Goal: Task Accomplishment & Management: Manage account settings

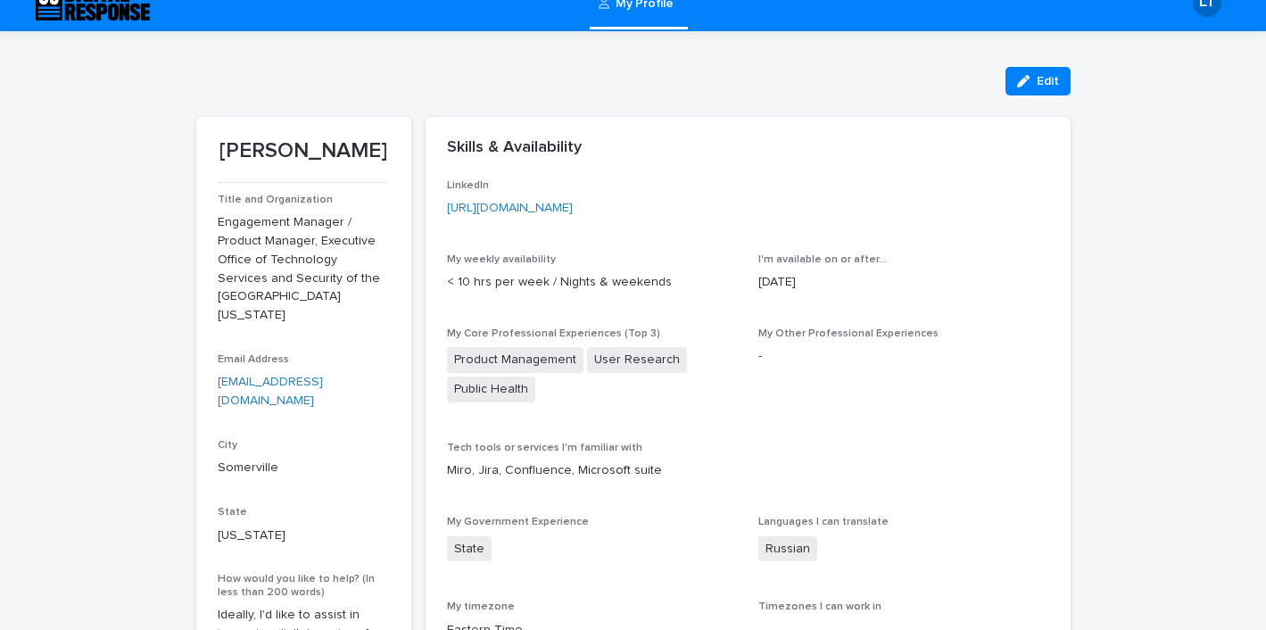
scroll to position [25, 0]
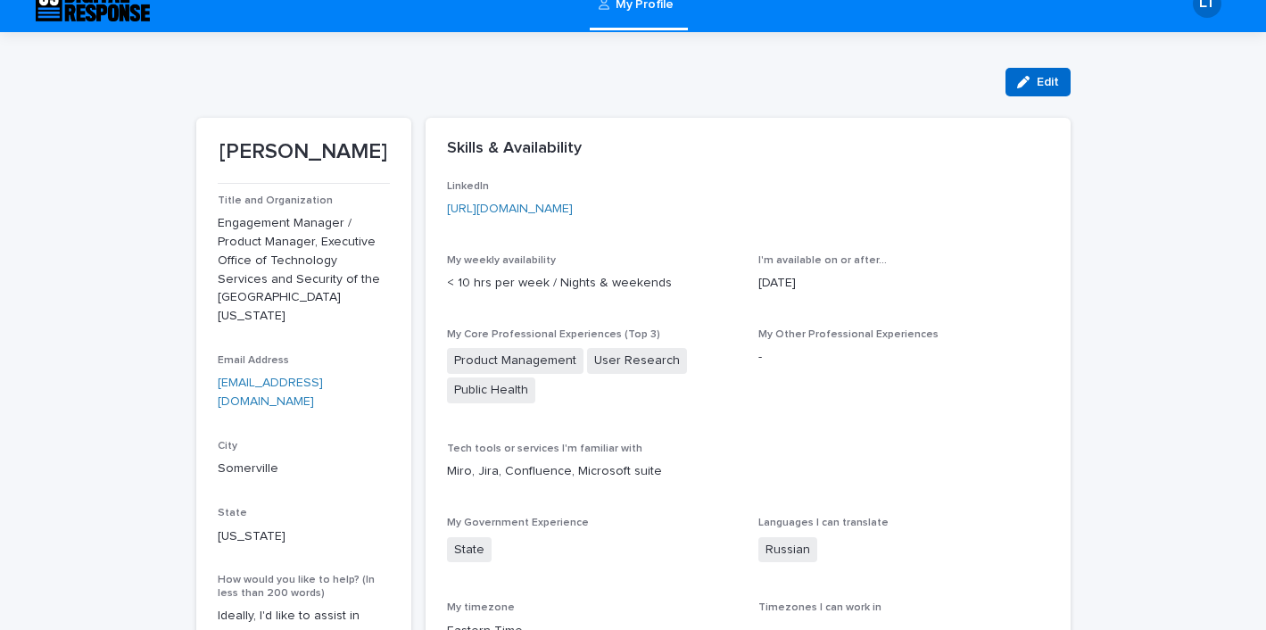
click at [1028, 87] on icon "button" at bounding box center [1023, 82] width 12 height 12
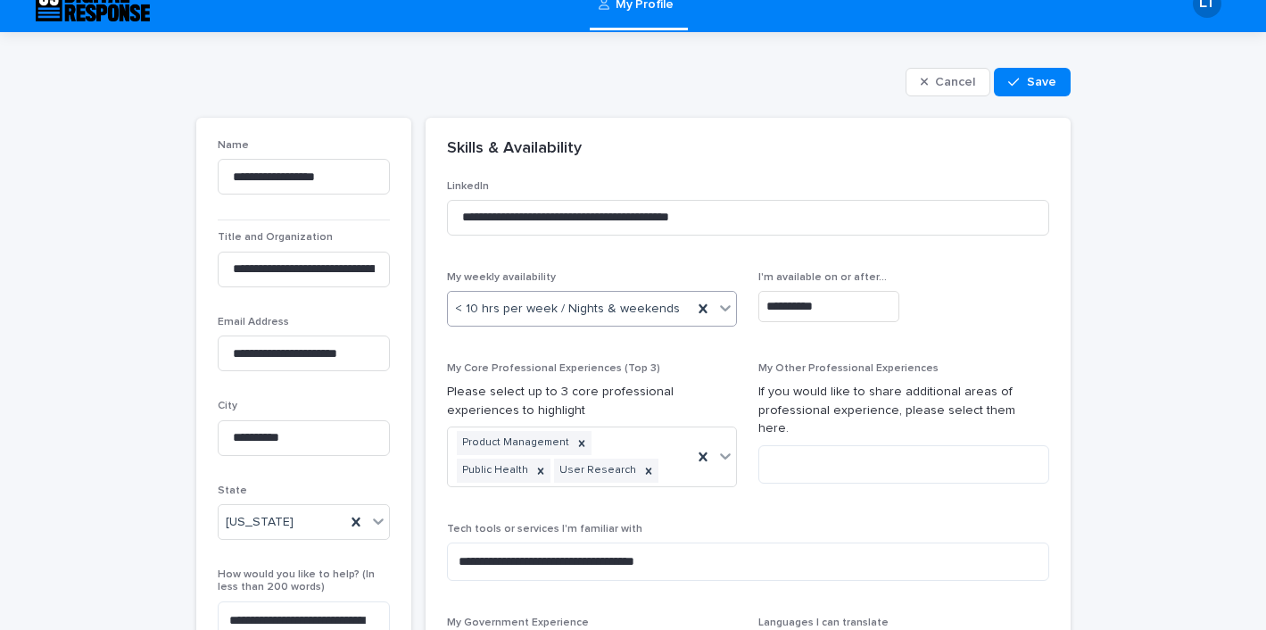
click at [732, 311] on icon at bounding box center [726, 308] width 18 height 18
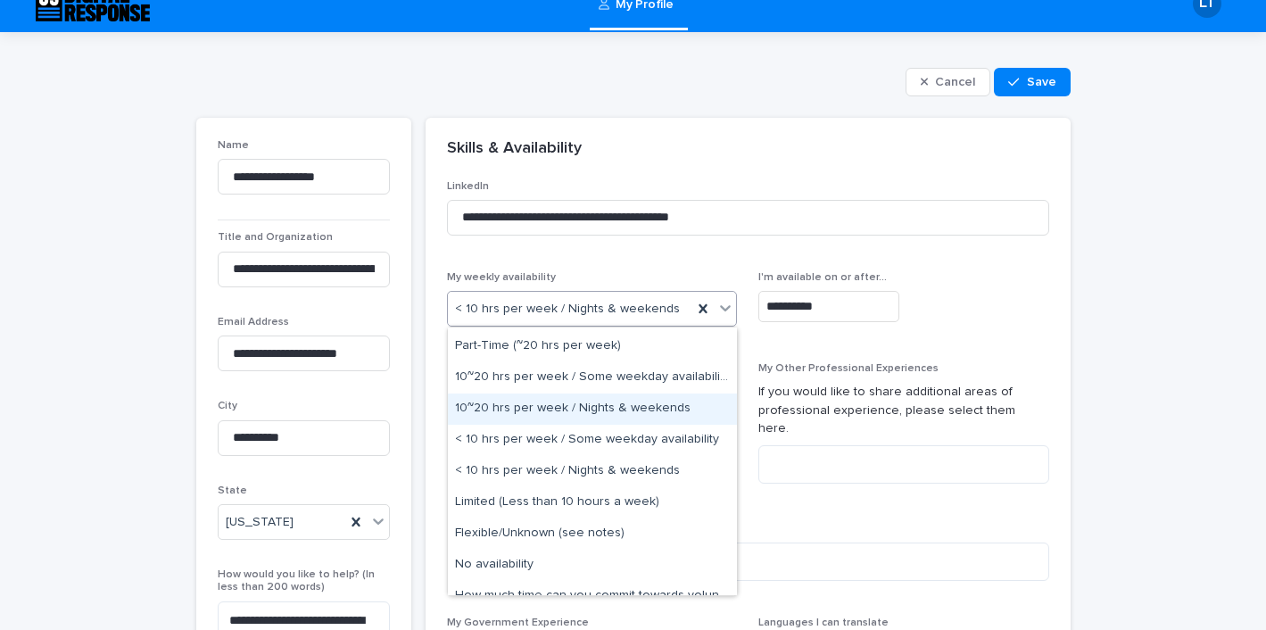
scroll to position [45, 0]
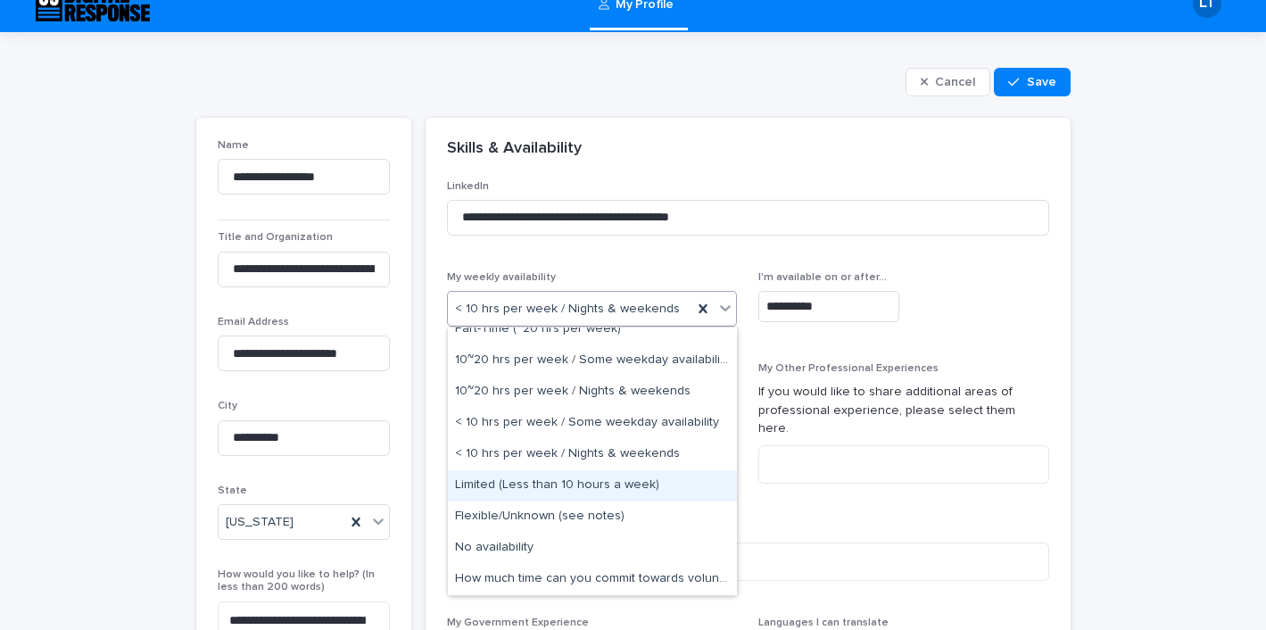
click at [651, 488] on div "Limited (Less than 10 hours a week)" at bounding box center [592, 485] width 289 height 31
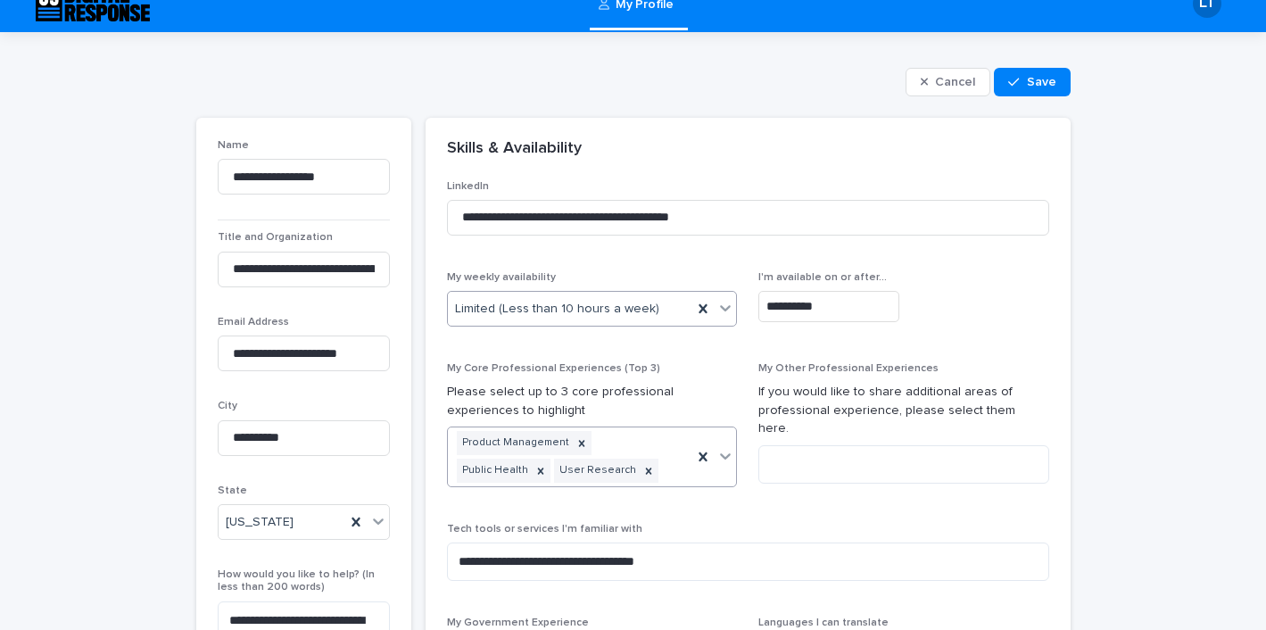
click at [704, 427] on div at bounding box center [714, 456] width 44 height 59
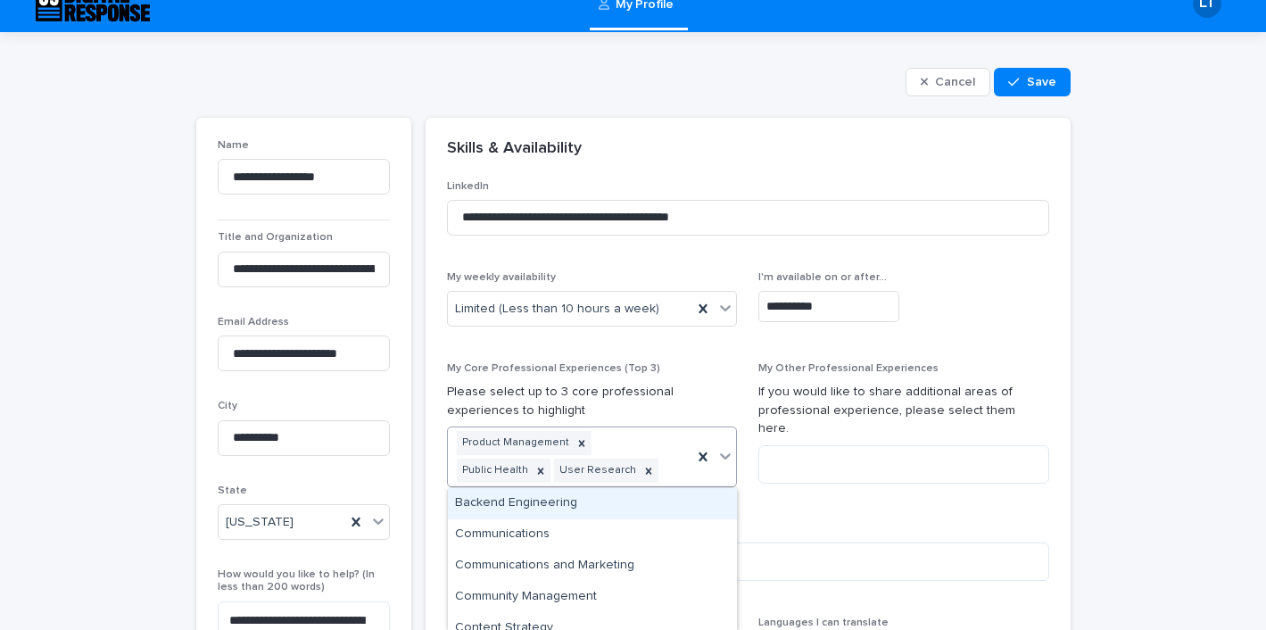
click at [693, 379] on div "My Core Professional Experiences (Top 3) Please select up to 3 core professiona…" at bounding box center [592, 431] width 291 height 139
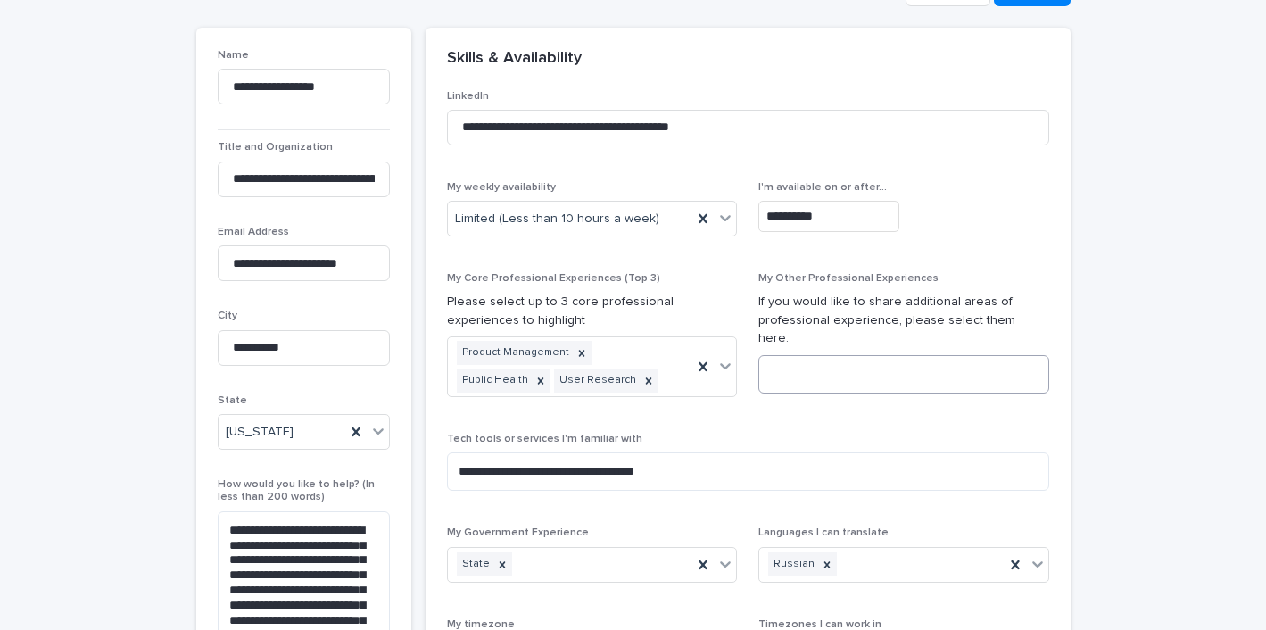
scroll to position [118, 0]
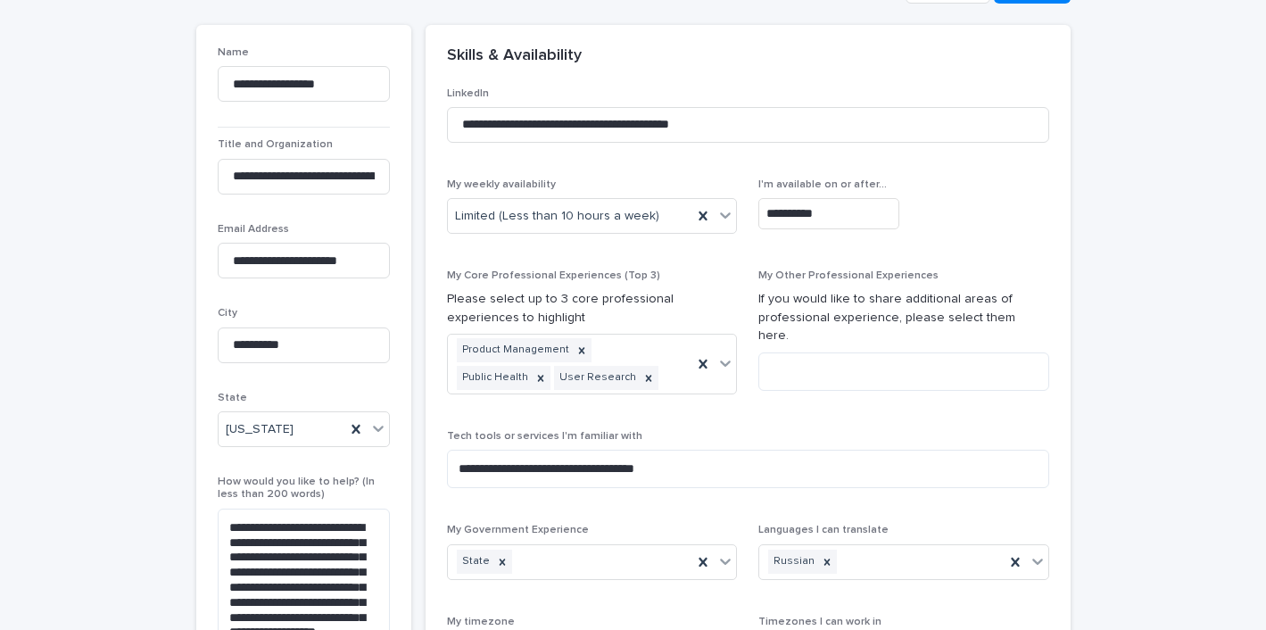
click at [833, 212] on input "**********" at bounding box center [828, 213] width 141 height 31
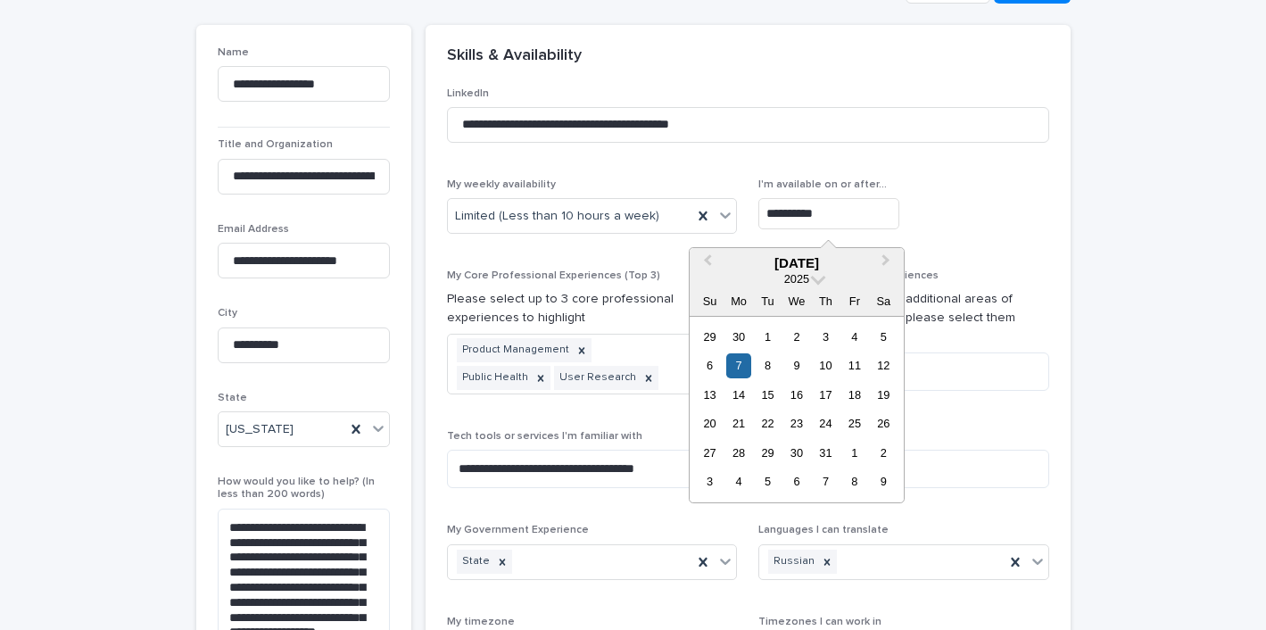
click at [656, 406] on div "My Core Professional Experiences (Top 3) Please select up to 3 core professiona…" at bounding box center [592, 338] width 291 height 139
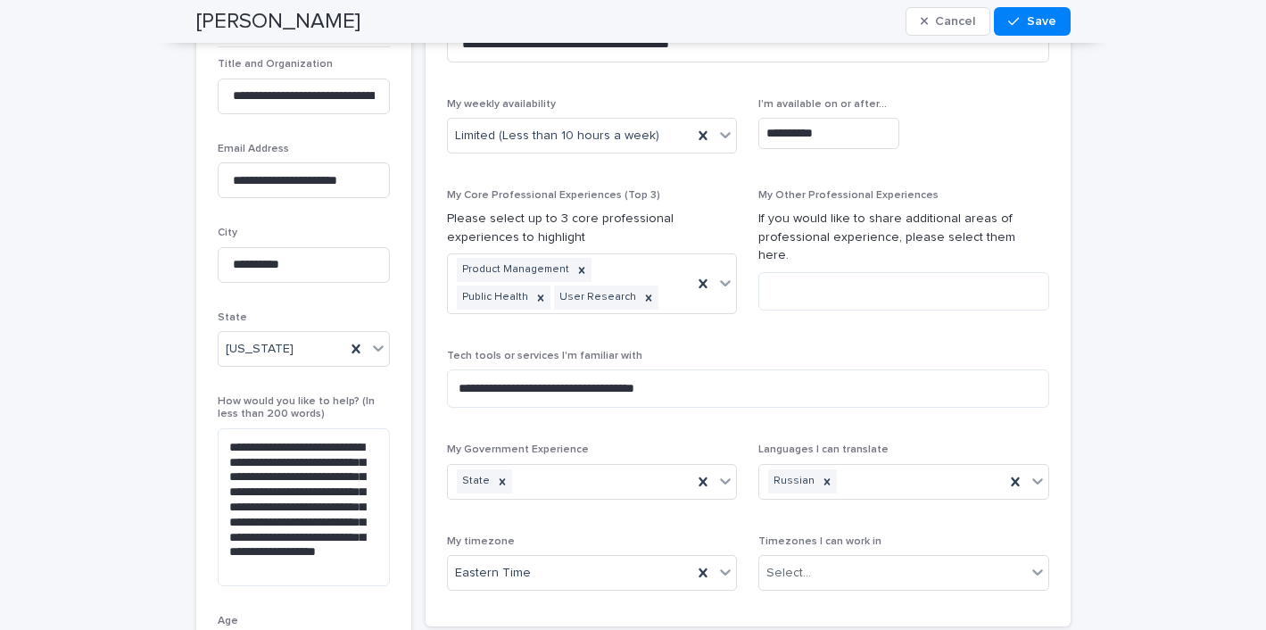
scroll to position [192, 0]
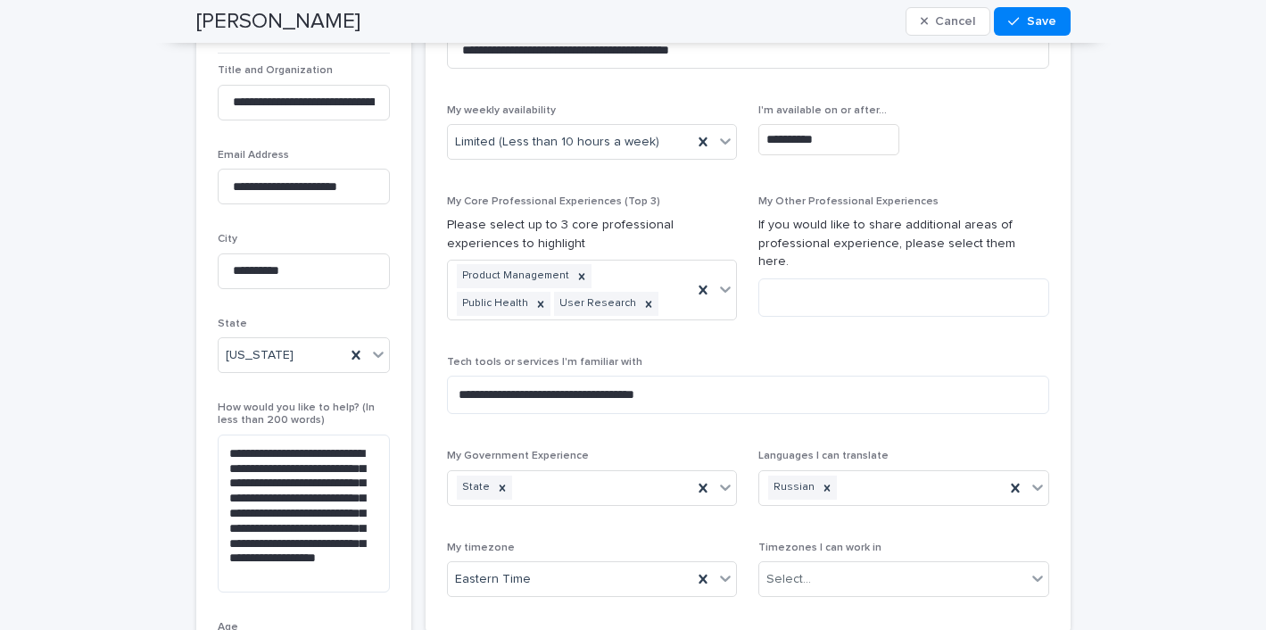
click at [833, 144] on input "**********" at bounding box center [828, 139] width 141 height 31
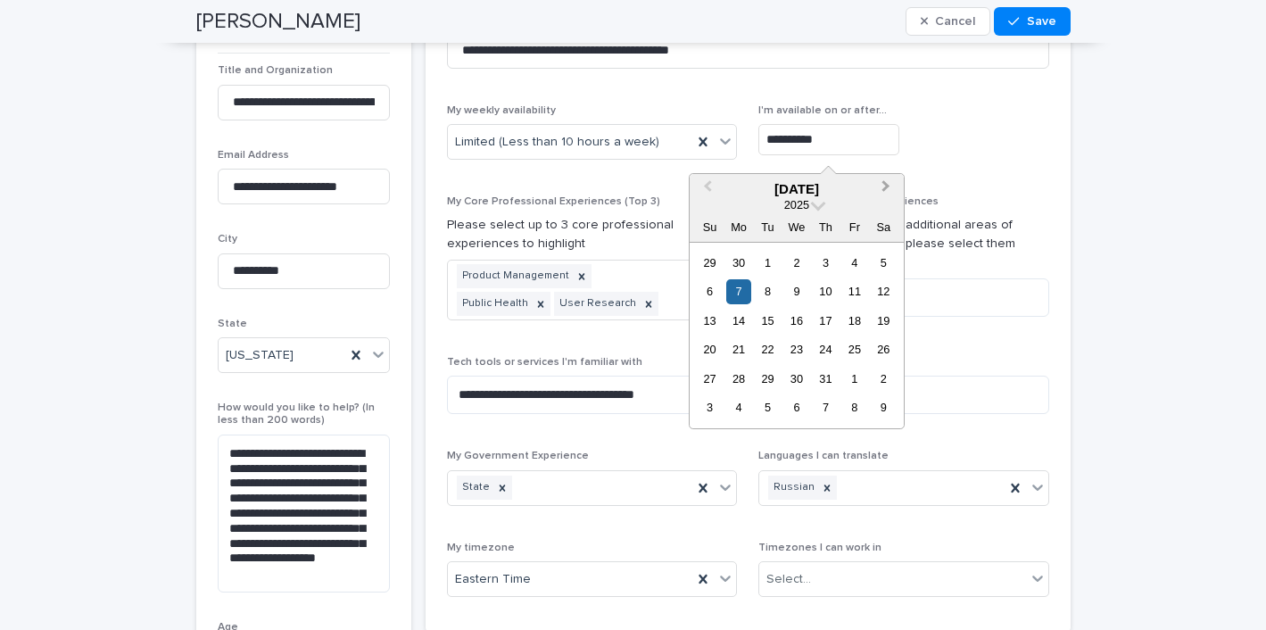
click at [886, 182] on span "Next Month" at bounding box center [886, 189] width 0 height 24
click at [742, 410] on div "3" at bounding box center [738, 407] width 24 height 24
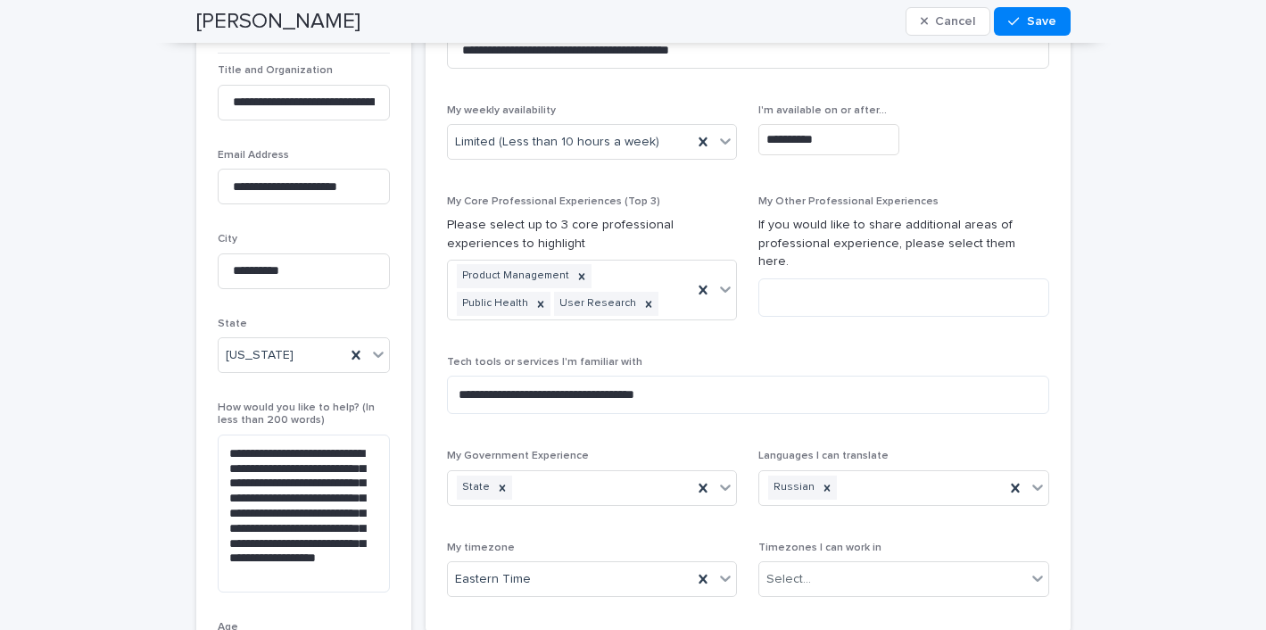
type input "**********"
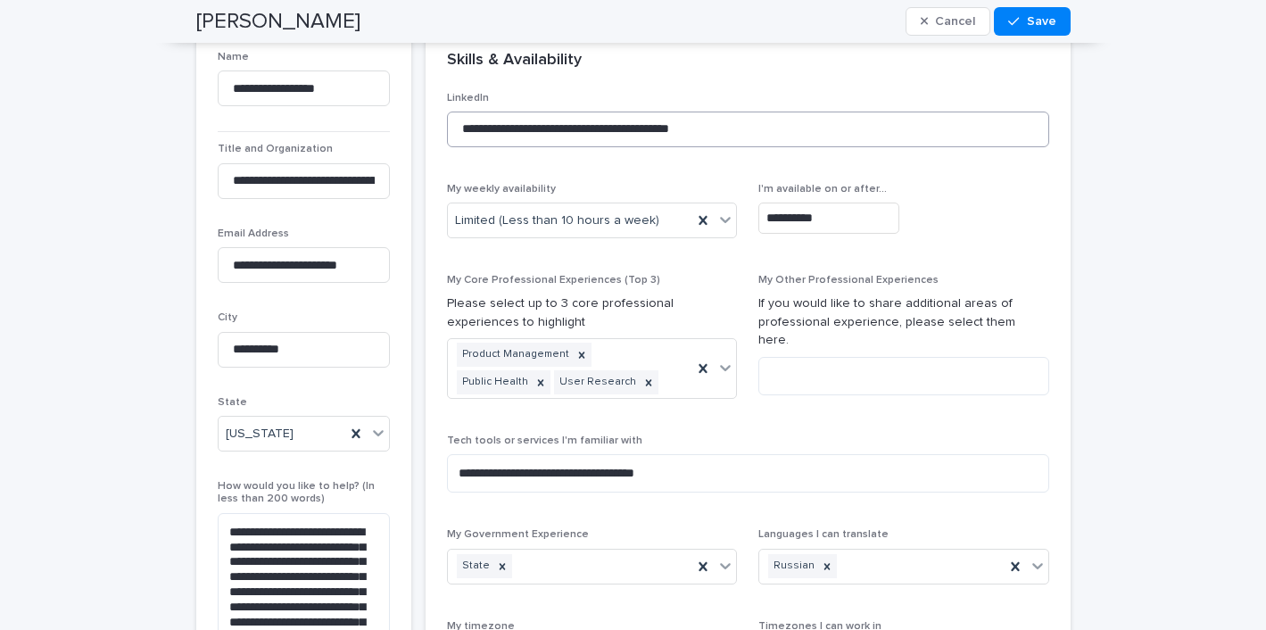
scroll to position [0, 0]
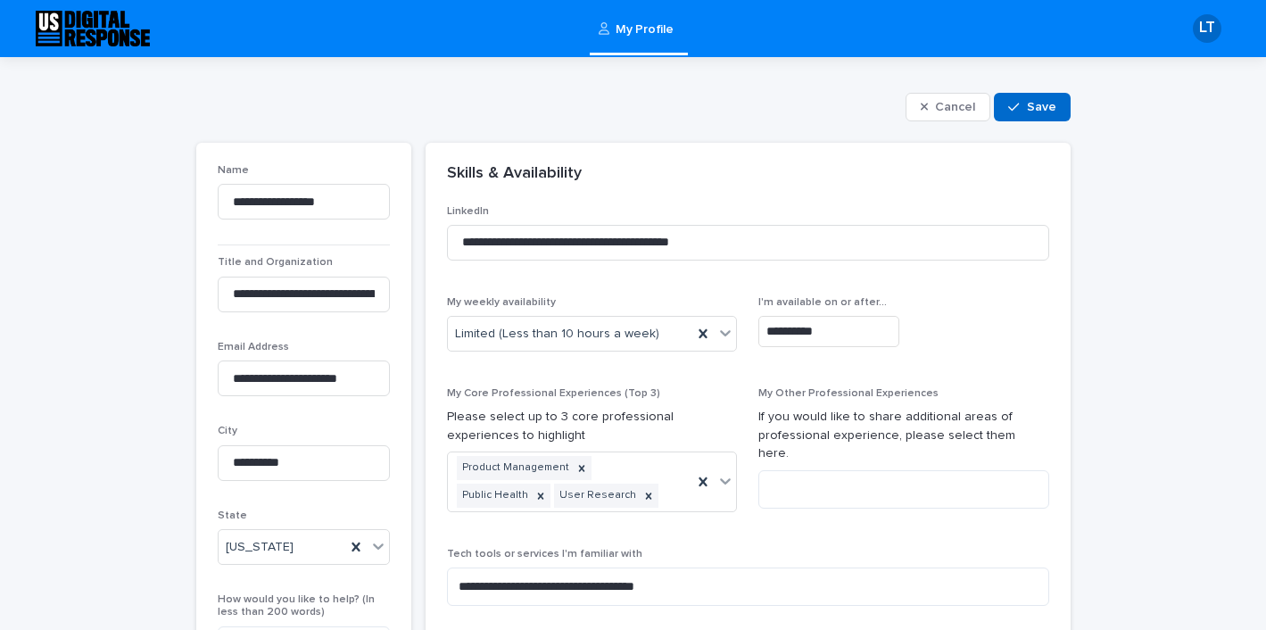
click at [1034, 103] on span "Save" at bounding box center [1041, 107] width 29 height 12
